Goal: Transaction & Acquisition: Purchase product/service

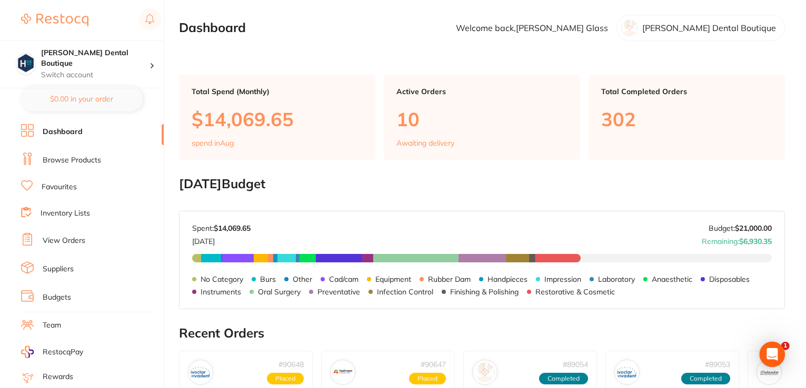
click at [493, 109] on p "10" at bounding box center [481, 119] width 171 height 22
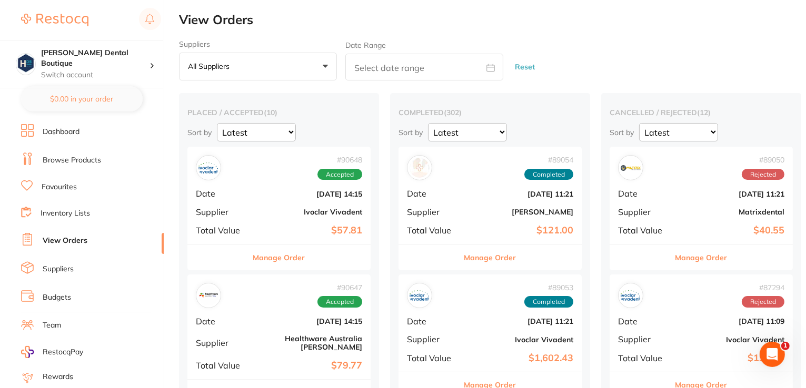
click at [609, 16] on h2 "View Orders" at bounding box center [492, 20] width 627 height 15
click at [54, 161] on link "Browse Products" at bounding box center [72, 160] width 58 height 11
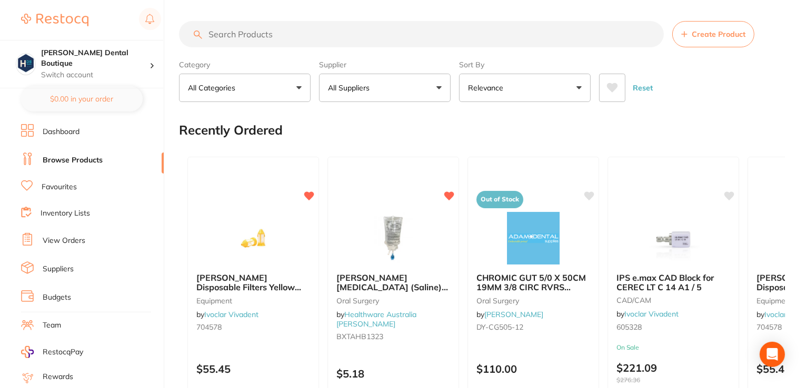
click at [278, 36] on input "search" at bounding box center [421, 34] width 485 height 26
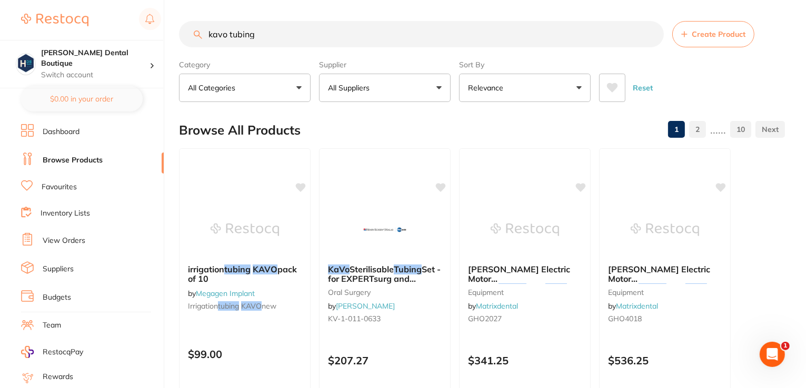
type input "kavo tubing"
click at [64, 184] on link "Favourites" at bounding box center [59, 187] width 35 height 11
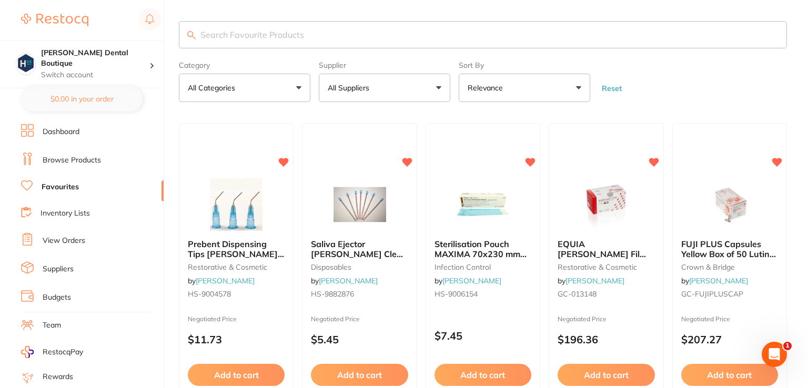
click at [245, 29] on input "search" at bounding box center [483, 34] width 608 height 27
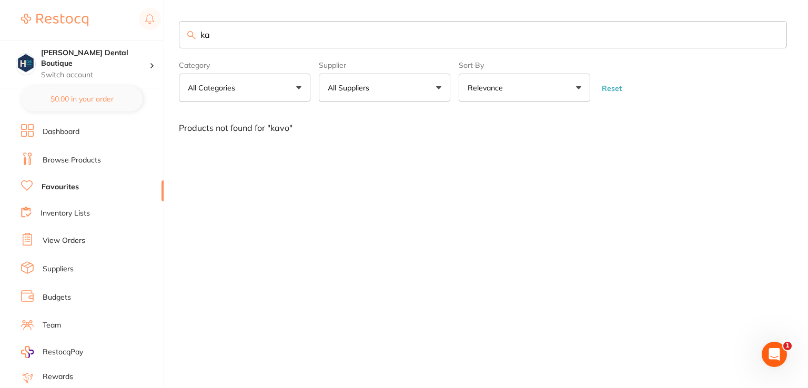
type input "k"
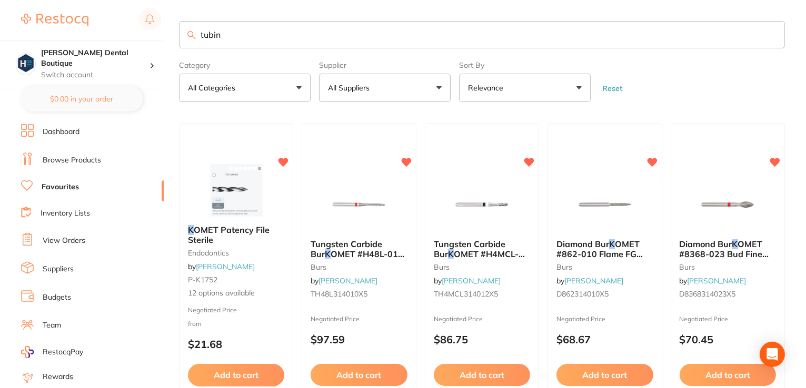
type input "tubing"
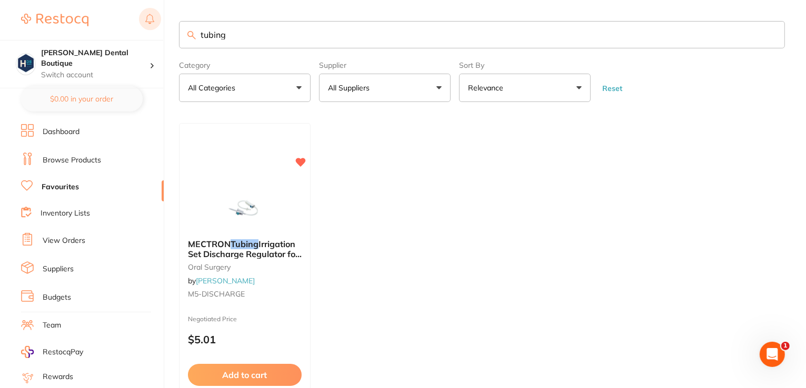
drag, startPoint x: 232, startPoint y: 37, endPoint x: 144, endPoint y: 27, distance: 88.5
click at [146, 30] on div "$0.00 Harris Dental Boutique Switch account Harris Dental Boutique $0.00 in you…" at bounding box center [403, 194] width 806 height 388
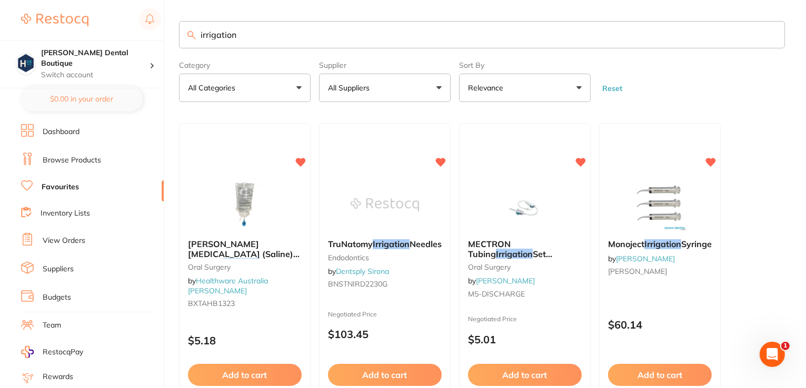
type input "irrigation"
click at [61, 236] on link "View Orders" at bounding box center [64, 241] width 43 height 11
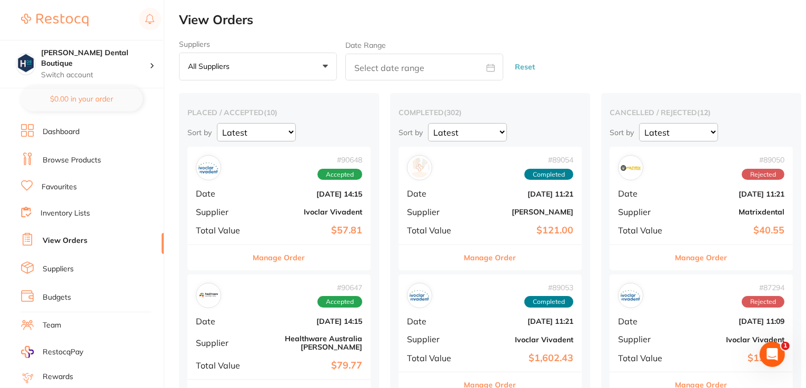
click at [62, 138] on li "Dashboard" at bounding box center [92, 132] width 143 height 16
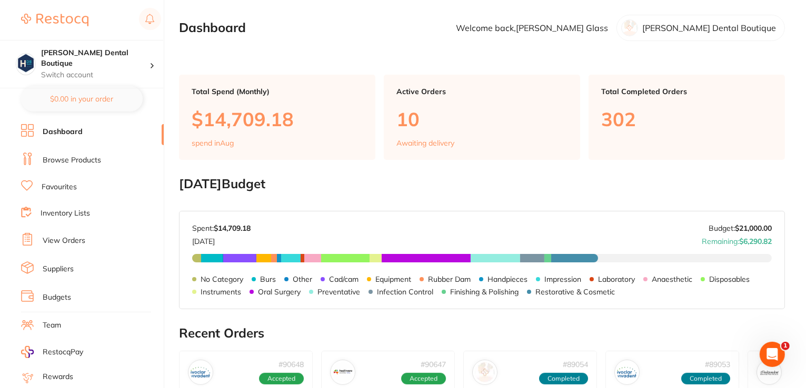
click at [59, 188] on link "Favourites" at bounding box center [59, 187] width 35 height 11
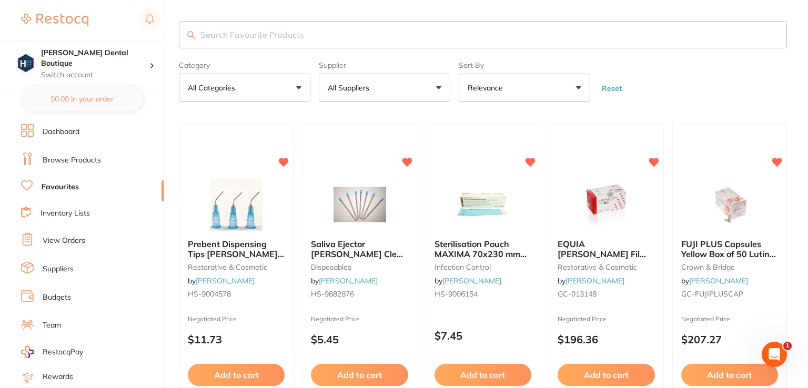
click at [286, 36] on input "search" at bounding box center [483, 34] width 608 height 27
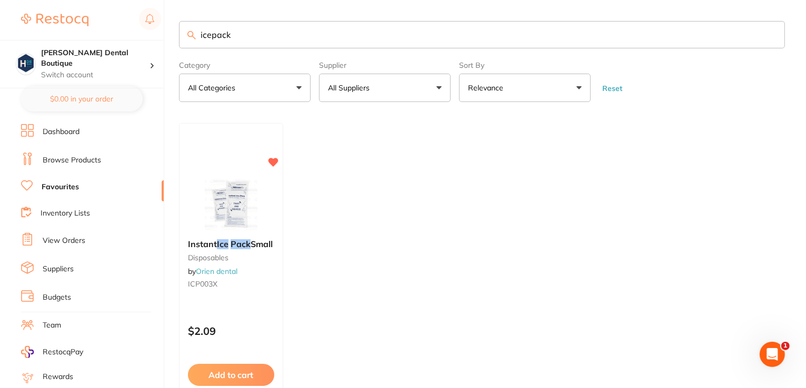
type input "icepack"
click at [208, 223] on img at bounding box center [231, 204] width 68 height 53
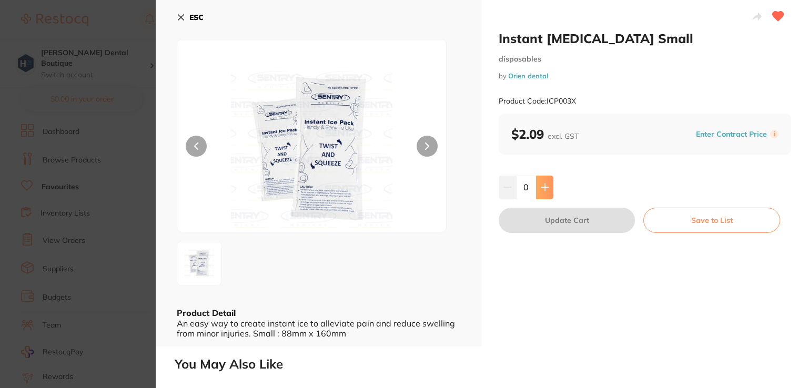
click at [542, 192] on button at bounding box center [544, 187] width 17 height 23
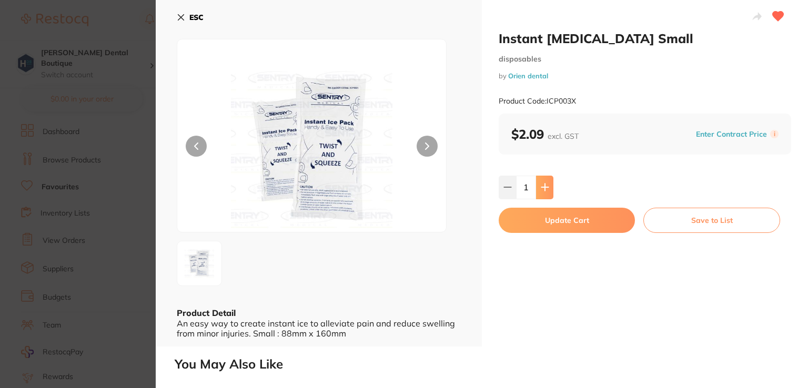
click at [537, 185] on button at bounding box center [544, 187] width 17 height 23
click at [538, 185] on button at bounding box center [544, 187] width 17 height 23
click at [538, 186] on button at bounding box center [544, 187] width 17 height 23
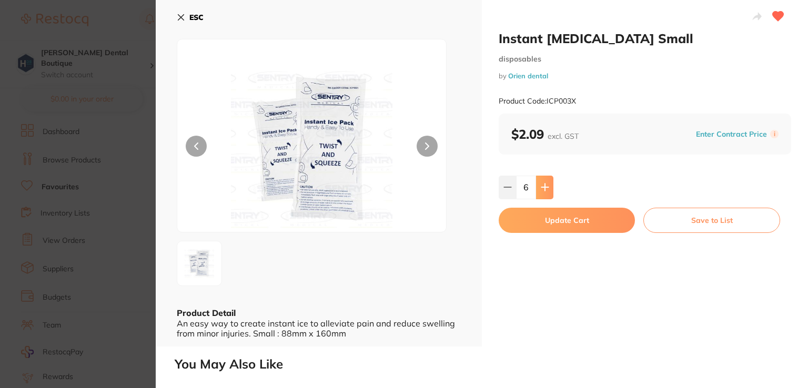
click at [538, 186] on button at bounding box center [544, 187] width 17 height 23
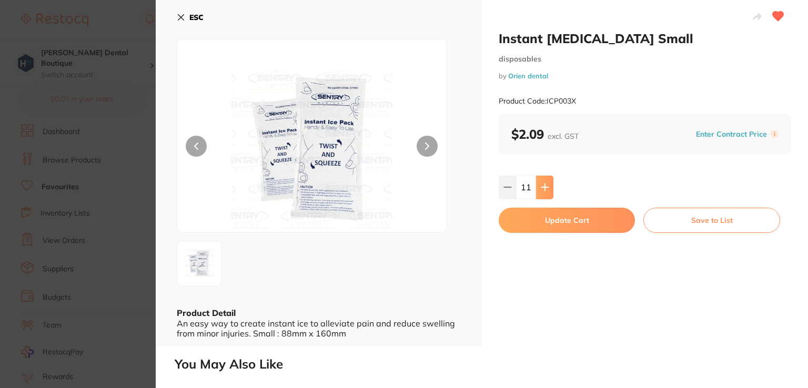
click at [538, 186] on button at bounding box center [544, 187] width 17 height 23
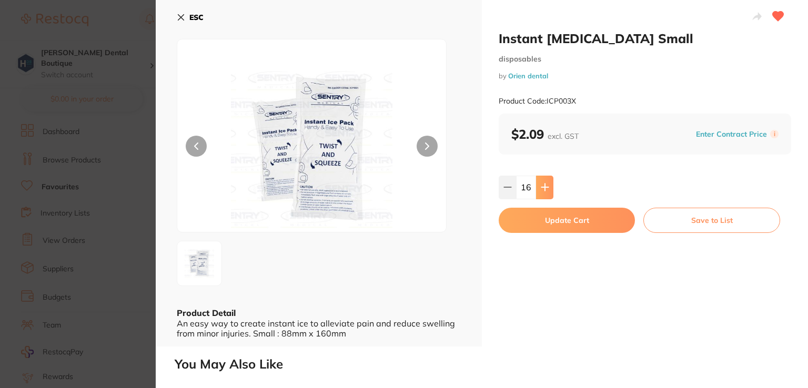
click at [538, 186] on button at bounding box center [544, 187] width 17 height 23
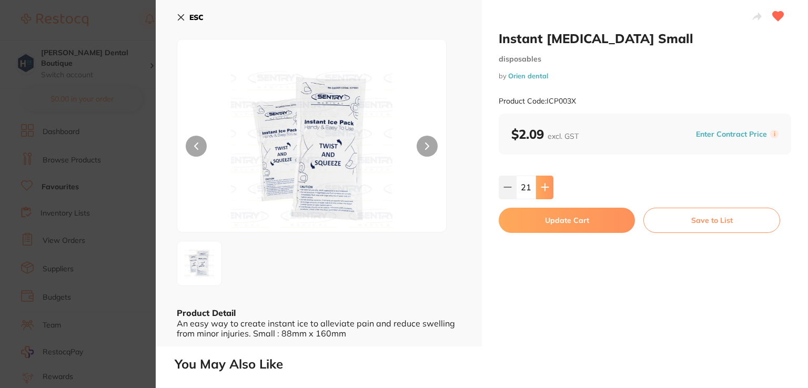
click at [538, 186] on button at bounding box center [544, 187] width 17 height 23
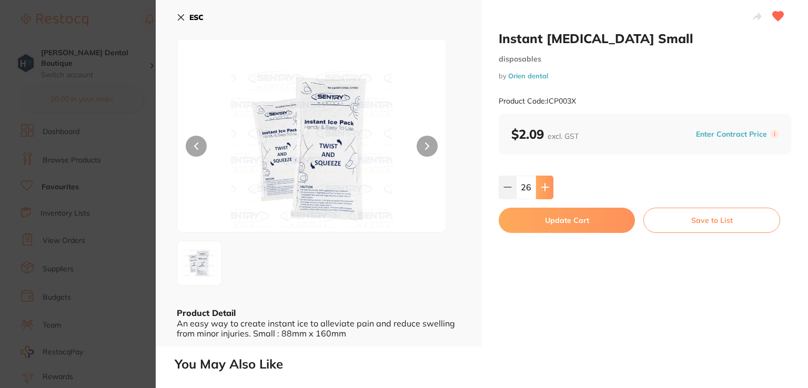
click at [538, 186] on button at bounding box center [544, 187] width 17 height 23
click at [541, 188] on icon at bounding box center [545, 187] width 8 height 8
type input "30"
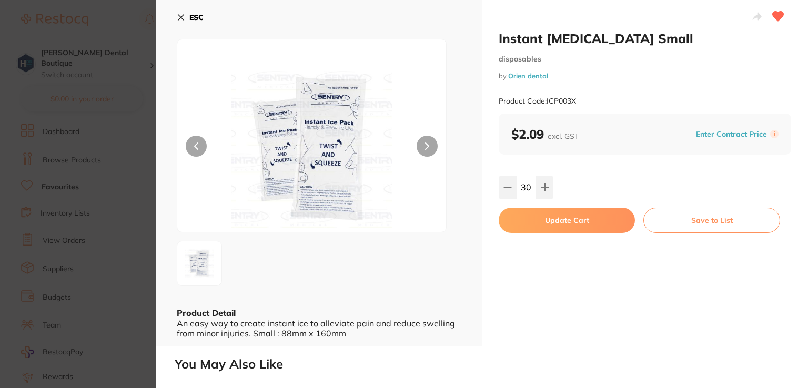
click at [556, 224] on button "Update Cart" at bounding box center [567, 220] width 136 height 25
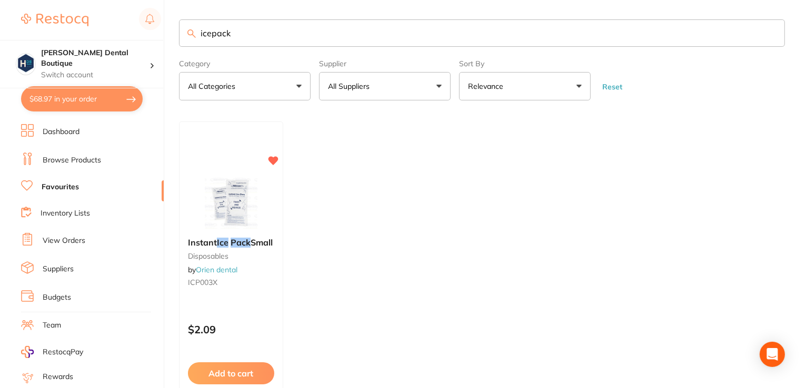
click at [94, 104] on button "$68.97 in your order" at bounding box center [82, 98] width 122 height 25
checkbox input "true"
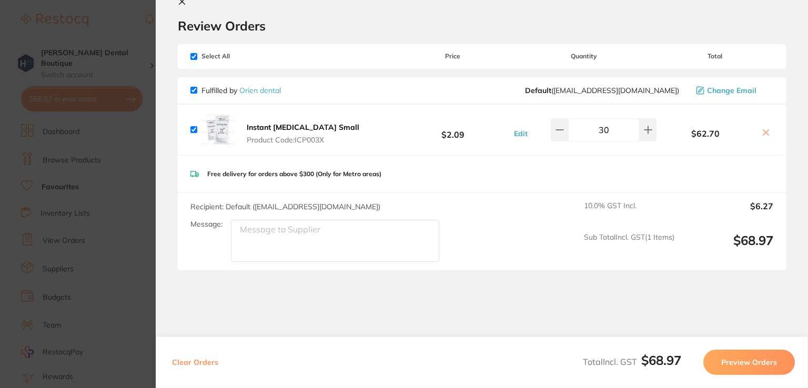
scroll to position [45, 0]
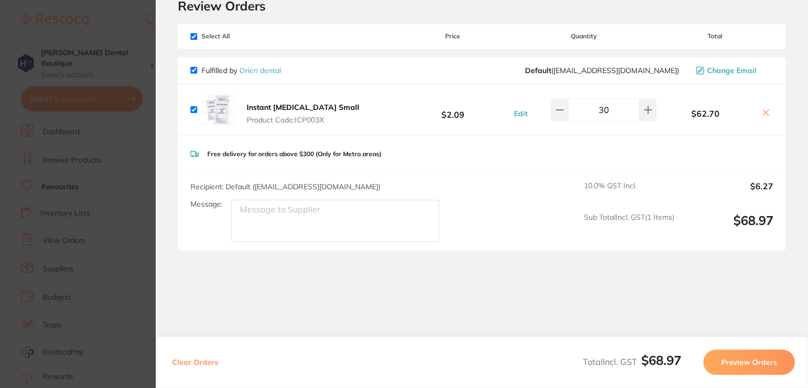
click at [743, 358] on button "Preview Orders" at bounding box center [750, 362] width 92 height 25
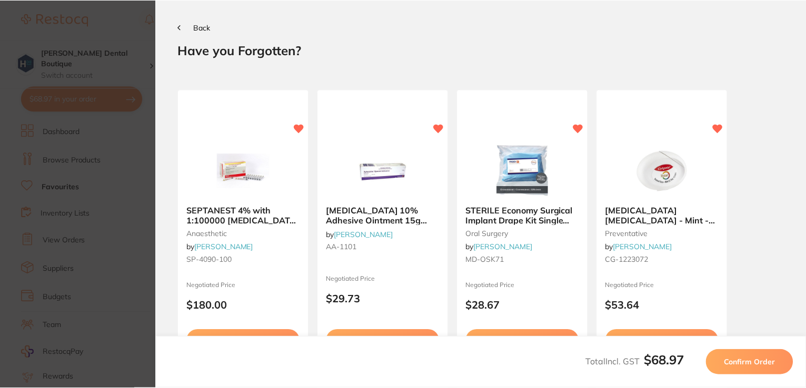
scroll to position [0, 0]
click at [758, 366] on span "Confirm Order" at bounding box center [752, 362] width 52 height 9
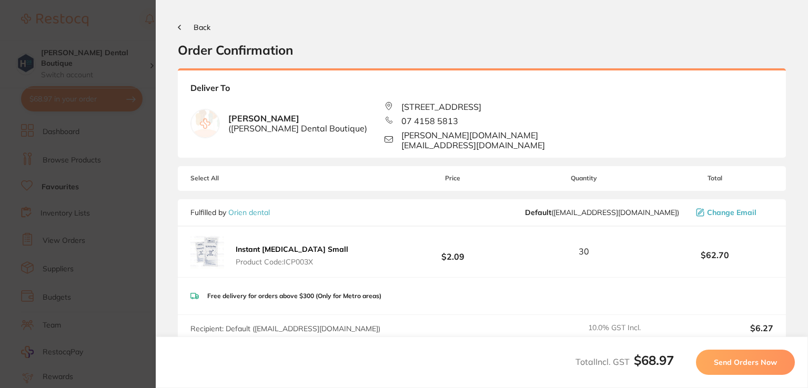
click at [758, 363] on span "Send Orders Now" at bounding box center [745, 362] width 63 height 9
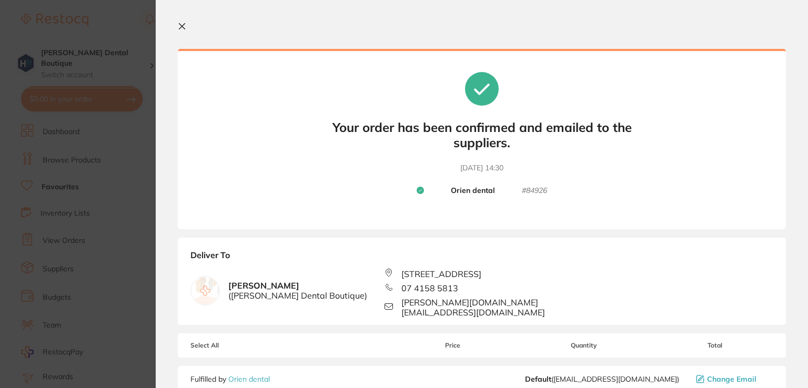
click at [181, 27] on icon at bounding box center [182, 26] width 8 height 8
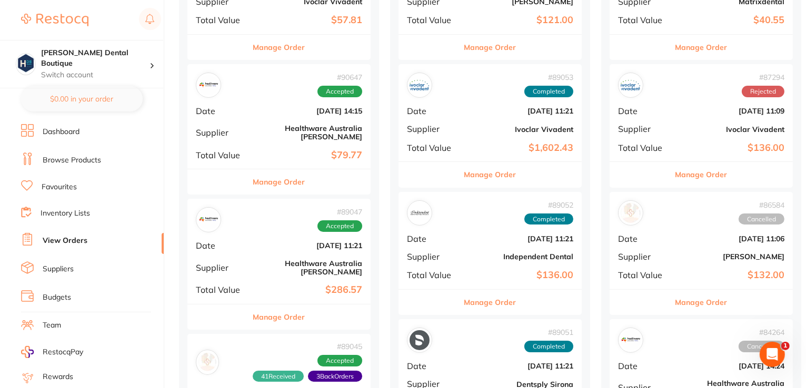
click at [272, 175] on button "Manage Order" at bounding box center [279, 181] width 52 height 25
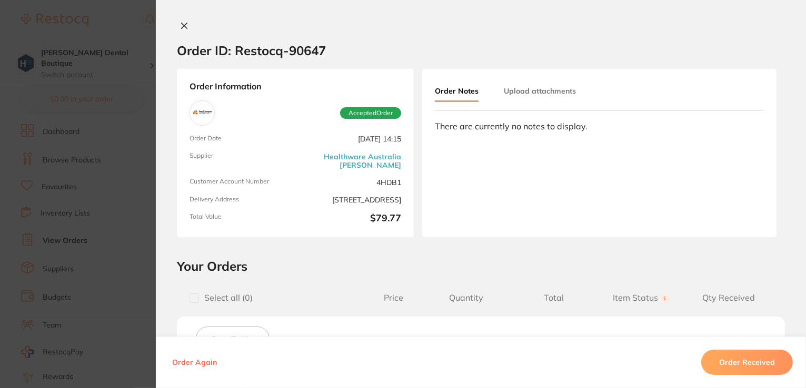
click at [181, 28] on icon at bounding box center [184, 26] width 8 height 8
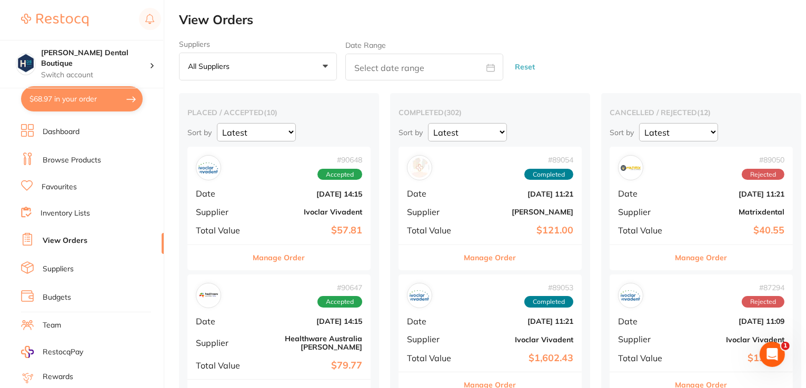
checkbox input "true"
